Goal: Transaction & Acquisition: Purchase product/service

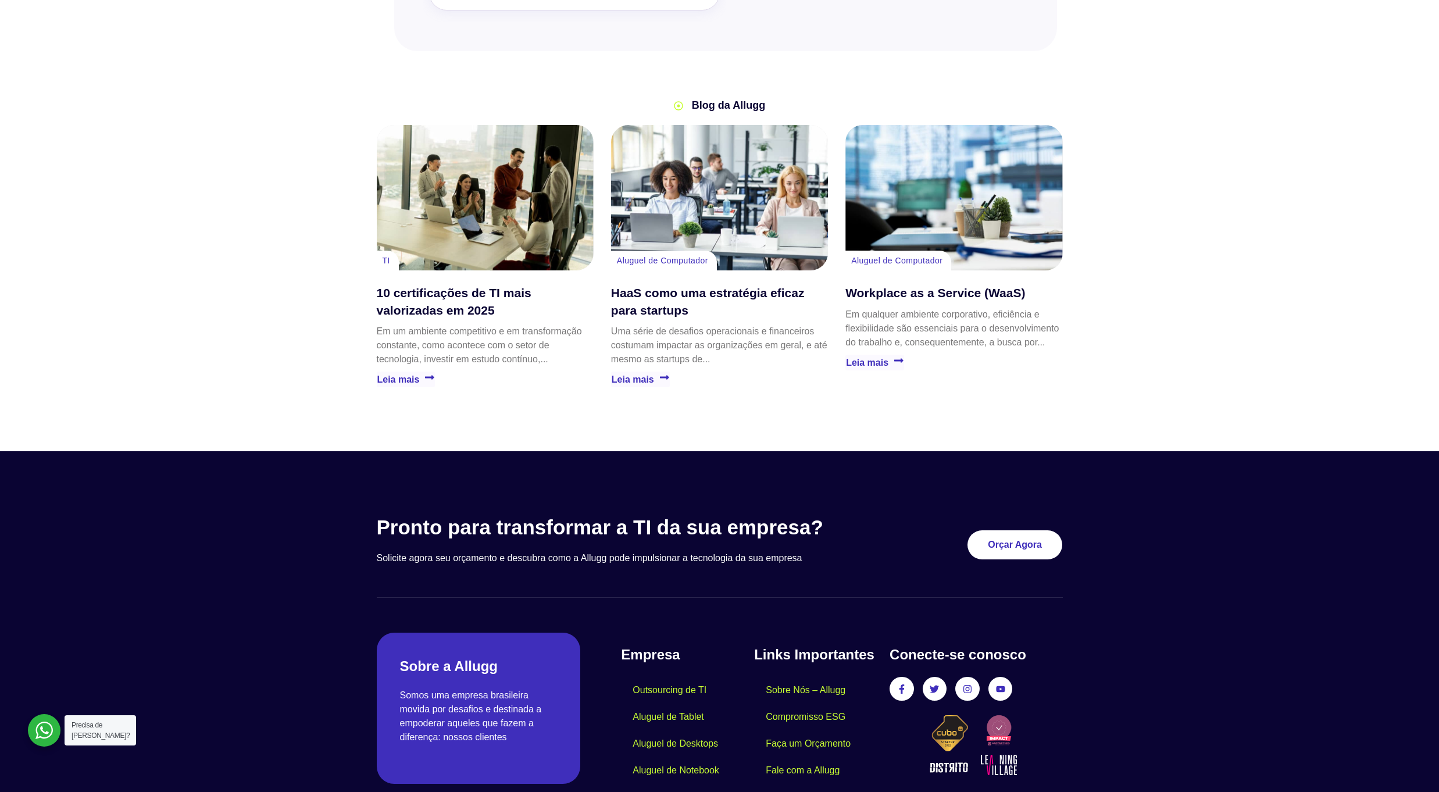
scroll to position [3097, 0]
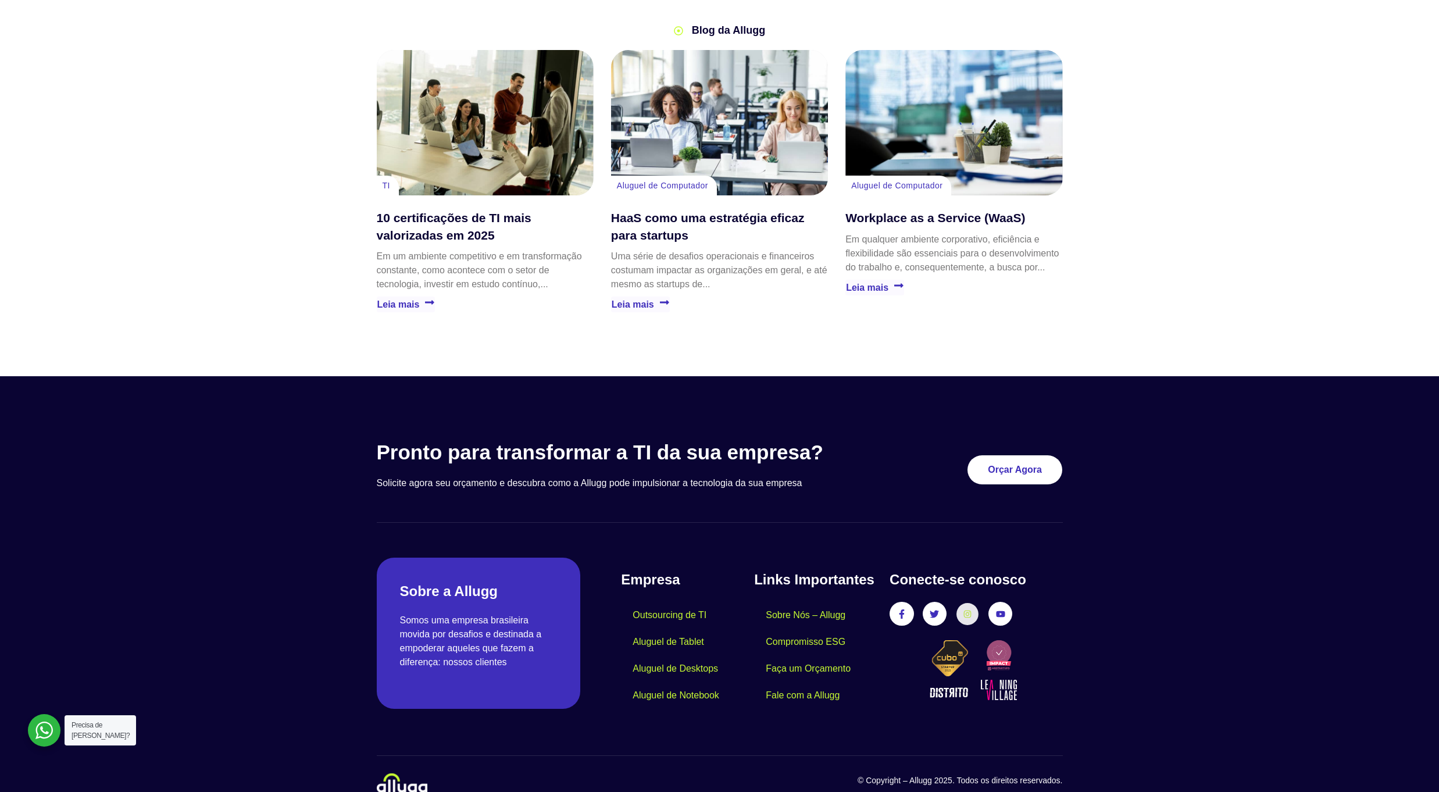
click at [972, 603] on link "Instagram" at bounding box center [967, 614] width 22 height 22
click at [968, 610] on icon at bounding box center [968, 614] width 8 height 8
click at [976, 603] on link "Instagram" at bounding box center [967, 614] width 22 height 22
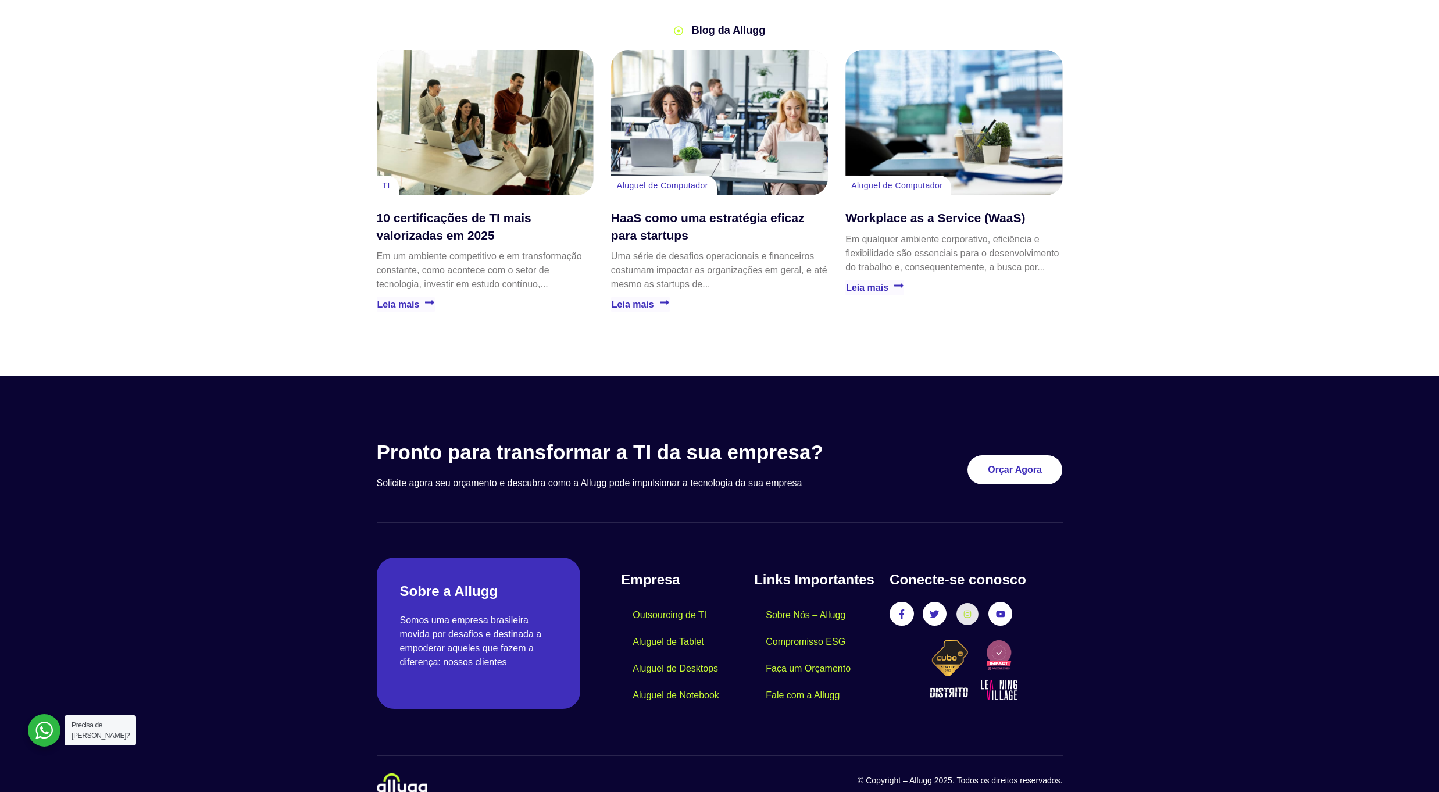
click at [976, 603] on link "Instagram" at bounding box center [967, 614] width 22 height 22
click at [965, 610] on icon at bounding box center [968, 614] width 8 height 8
click at [933, 610] on icon at bounding box center [934, 613] width 8 height 7
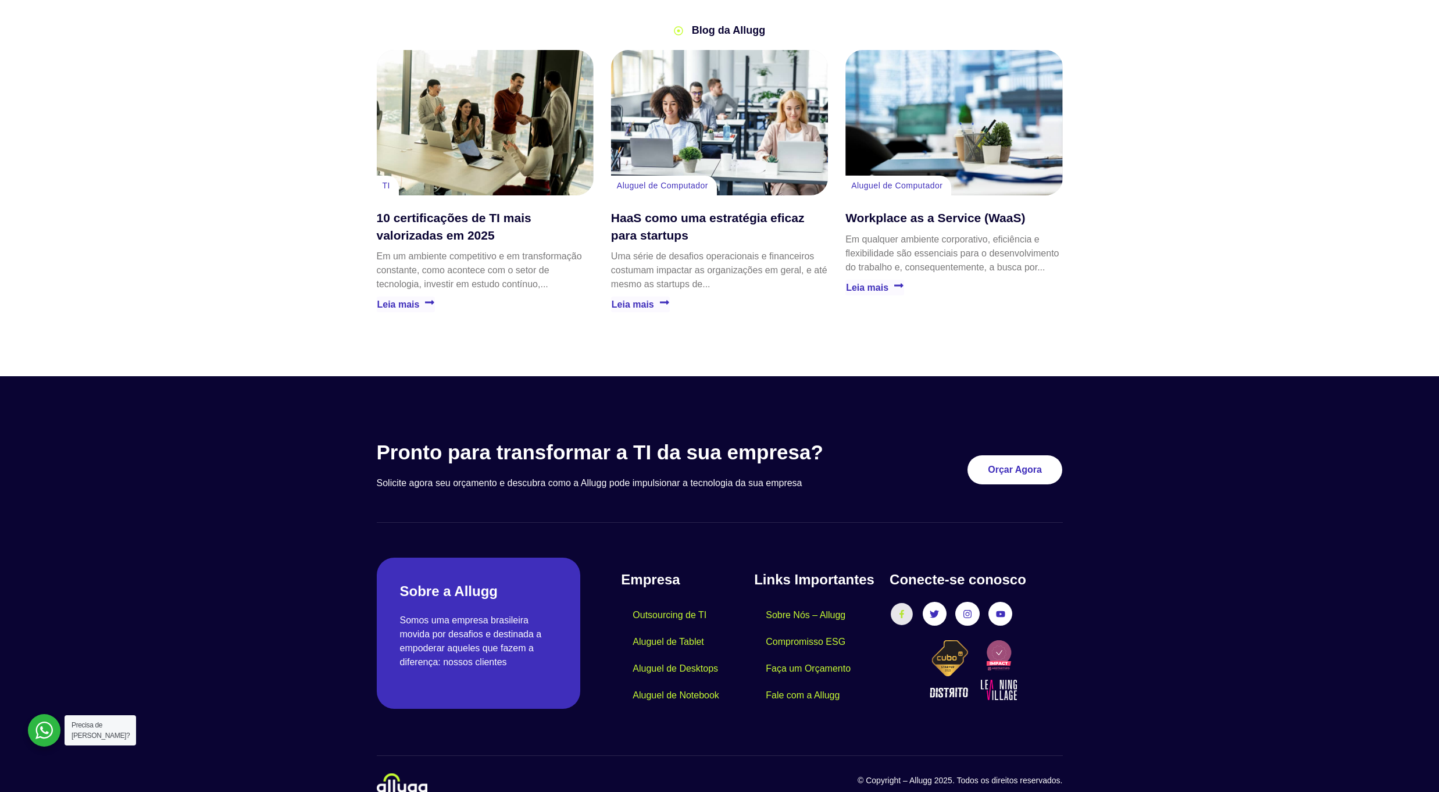
click at [904, 609] on icon at bounding box center [901, 613] width 8 height 8
click at [969, 609] on icon at bounding box center [967, 613] width 8 height 8
click at [999, 611] on icon at bounding box center [1000, 614] width 8 height 6
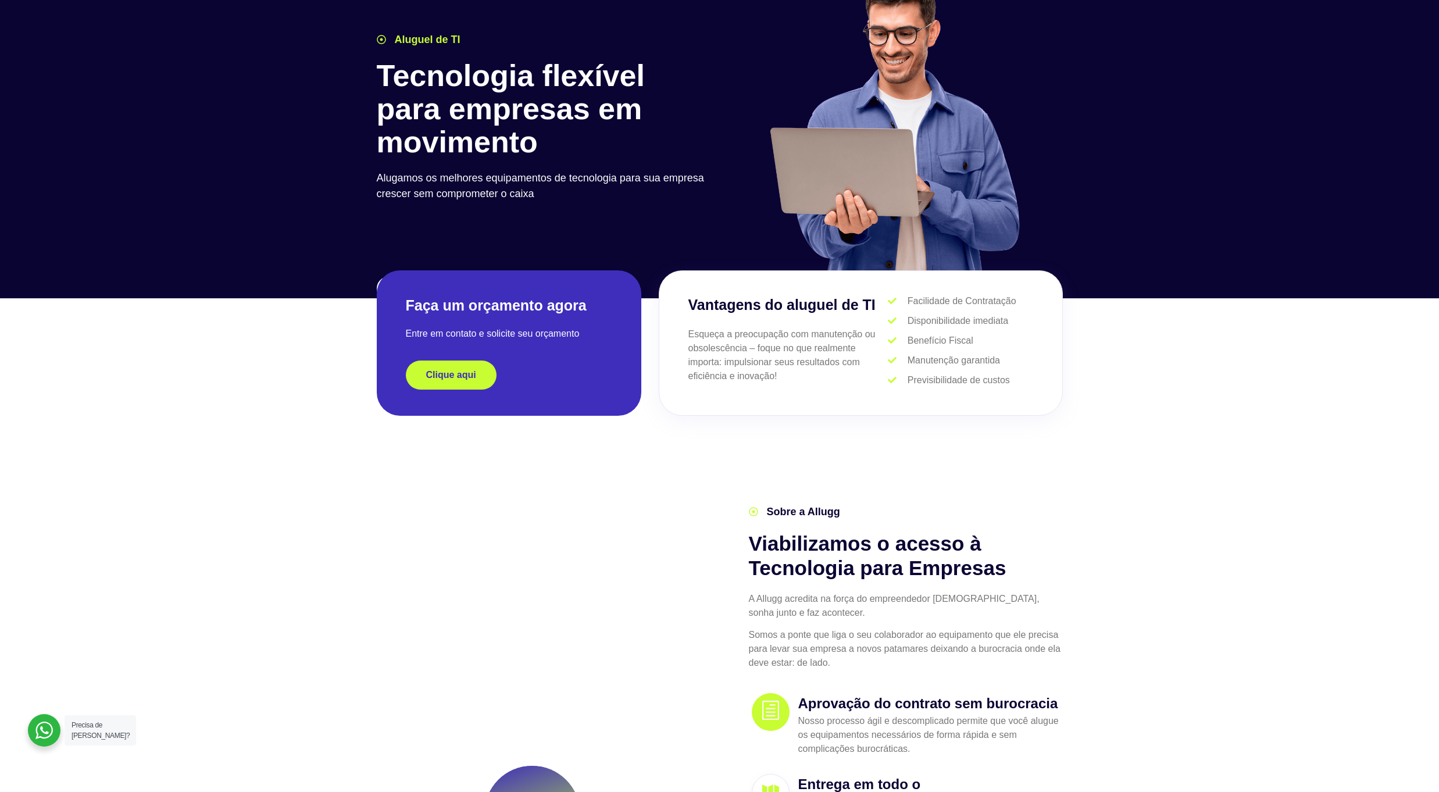
scroll to position [0, 0]
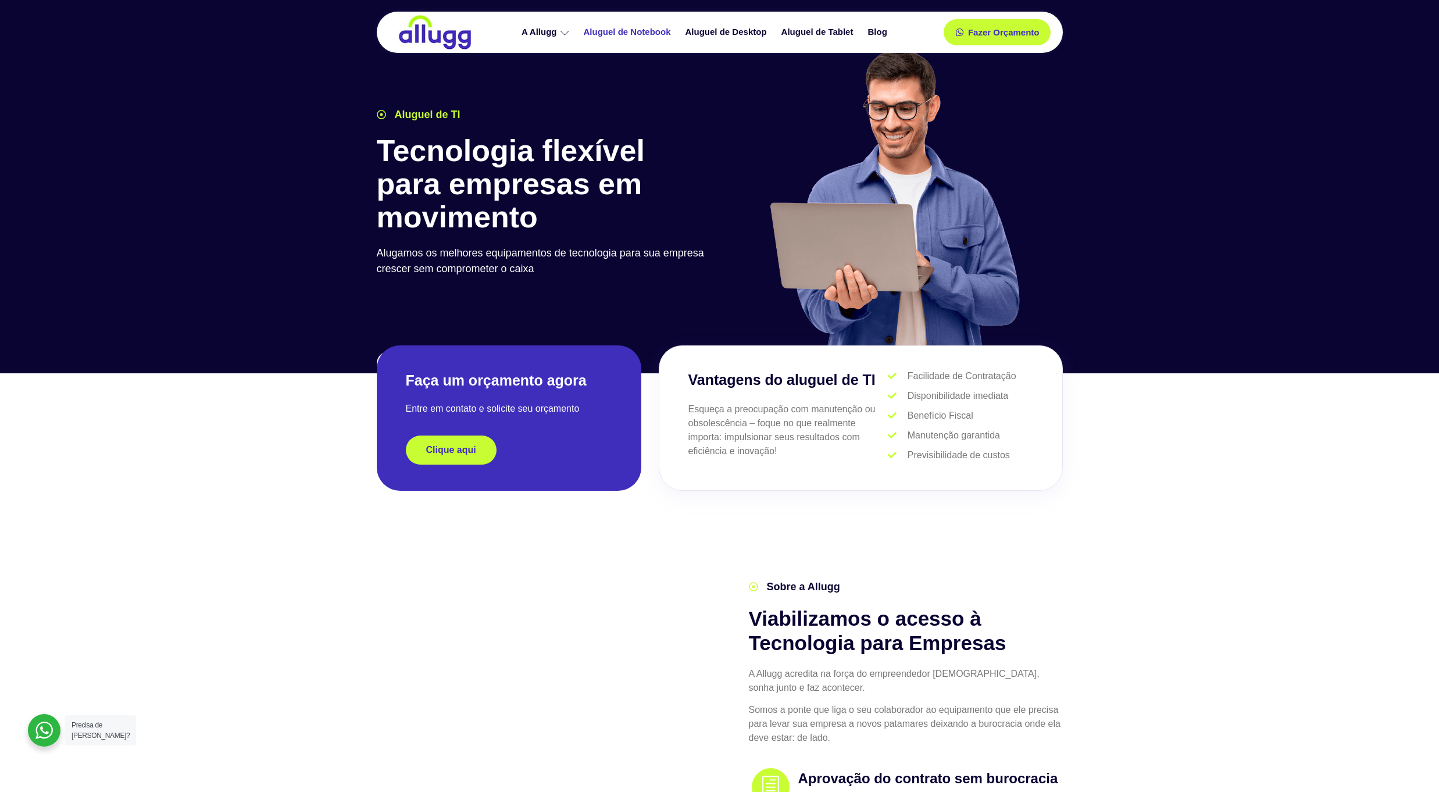
click at [640, 29] on link "Aluguel de Notebook" at bounding box center [629, 32] width 102 height 20
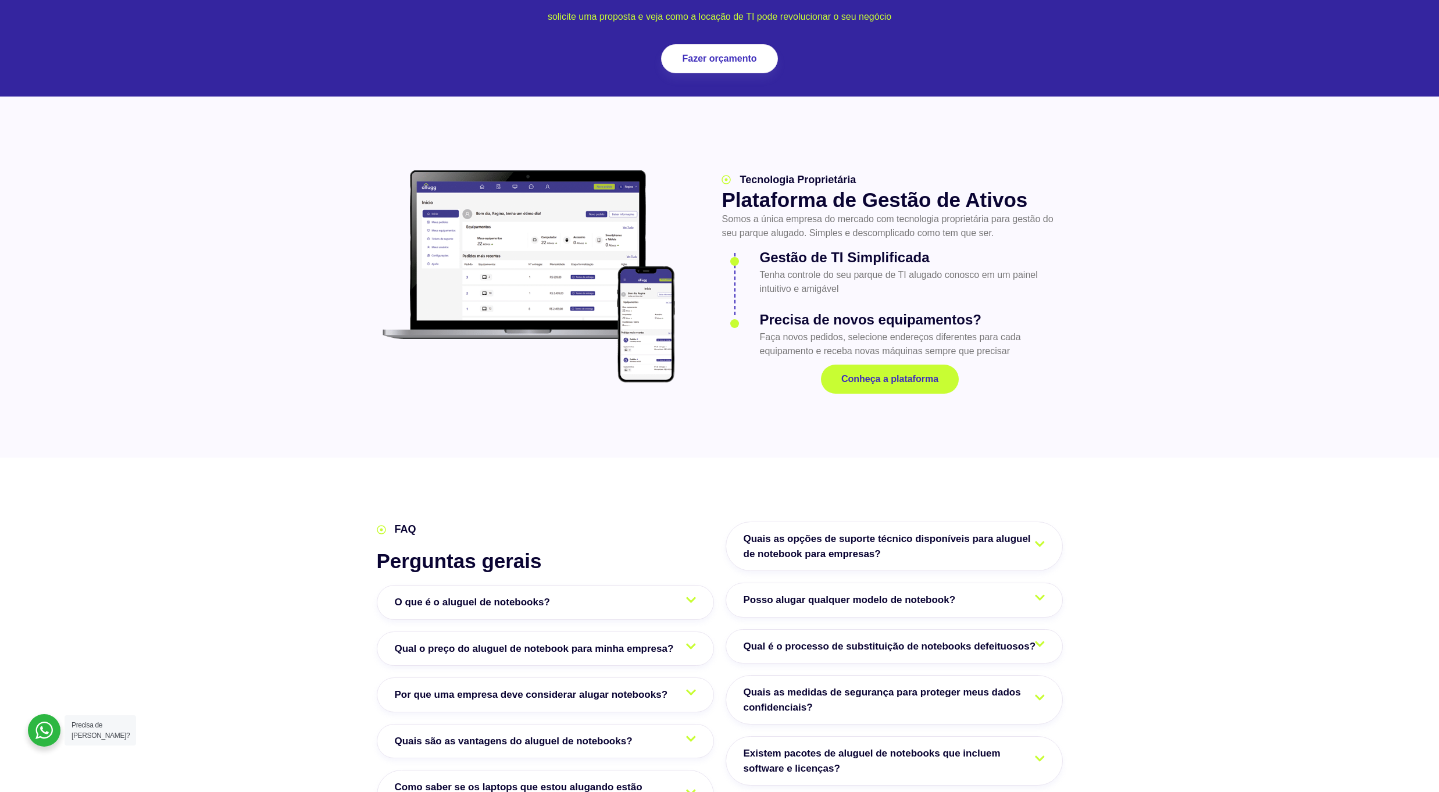
scroll to position [1686, 0]
